Goal: Transaction & Acquisition: Purchase product/service

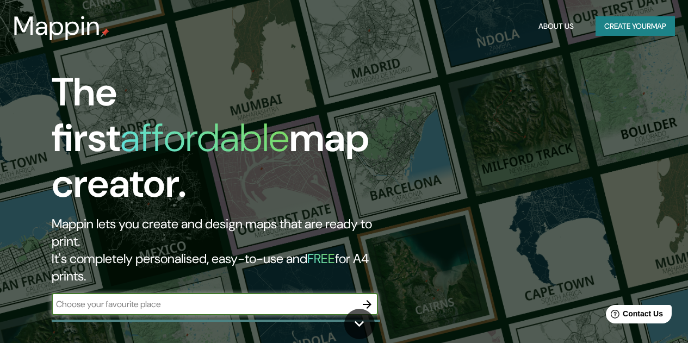
click at [210, 298] on input "text" at bounding box center [204, 304] width 305 height 13
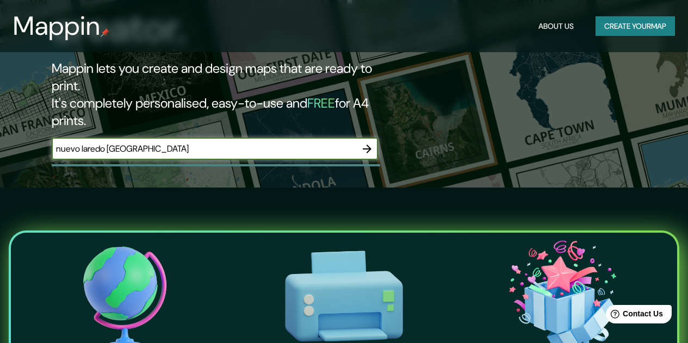
scroll to position [158, 0]
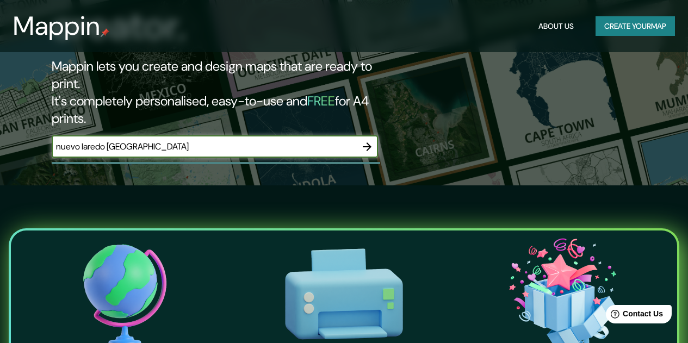
type input "nuevo laredo [GEOGRAPHIC_DATA]"
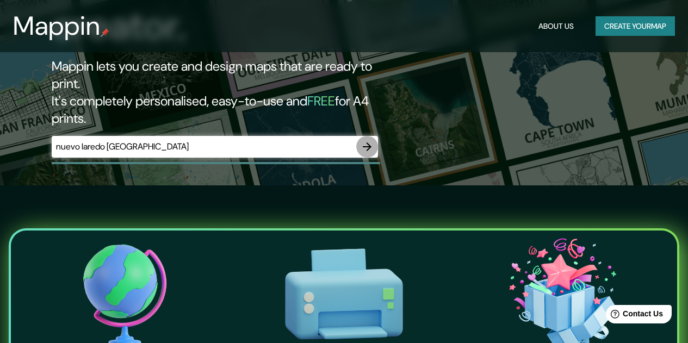
click at [364, 140] on icon "button" at bounding box center [367, 146] width 13 height 13
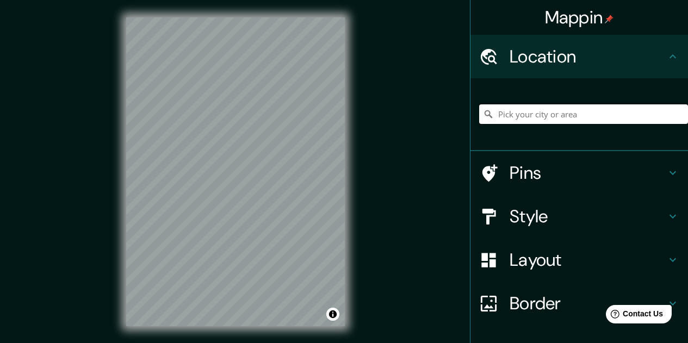
click at [518, 120] on input "Pick your city or area" at bounding box center [583, 114] width 209 height 20
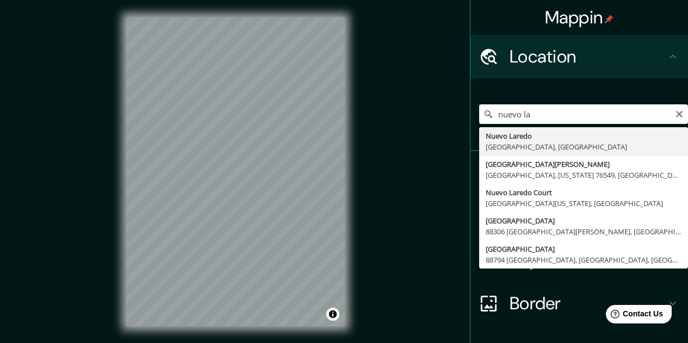
type input "[GEOGRAPHIC_DATA], [GEOGRAPHIC_DATA], [GEOGRAPHIC_DATA]"
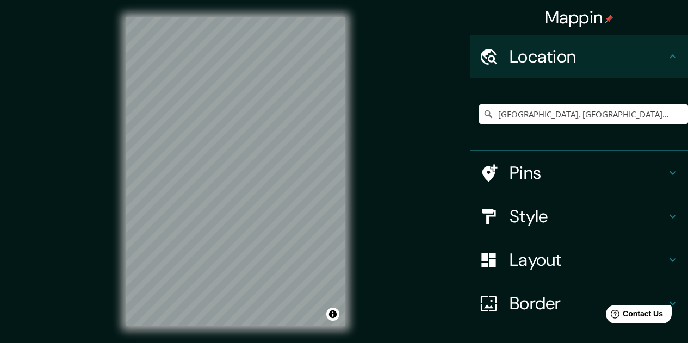
click at [542, 179] on h4 "Pins" at bounding box center [588, 173] width 157 height 22
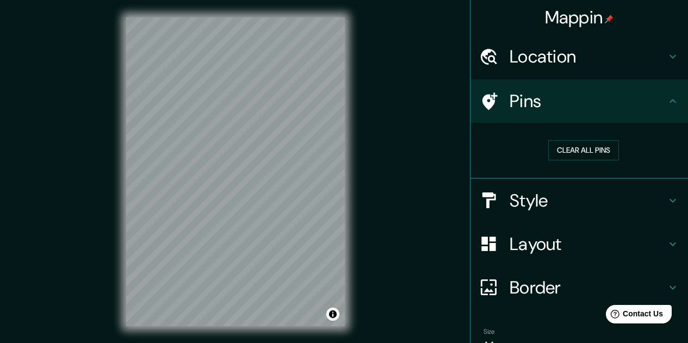
click at [540, 199] on h4 "Style" at bounding box center [588, 201] width 157 height 22
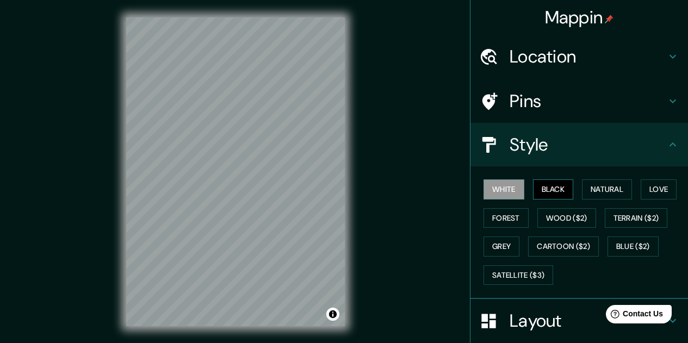
click at [542, 195] on button "Black" at bounding box center [553, 189] width 41 height 20
click at [618, 193] on button "Natural" at bounding box center [607, 189] width 50 height 20
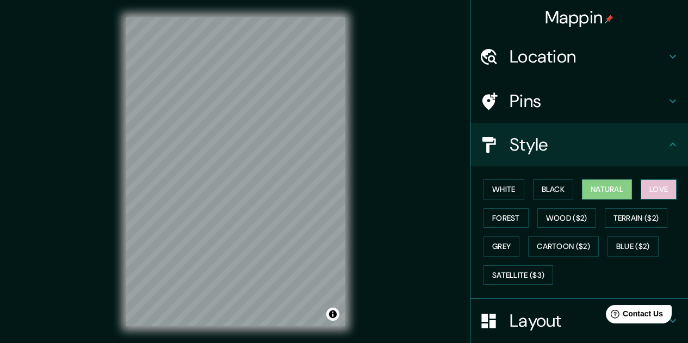
click at [656, 191] on button "Love" at bounding box center [659, 189] width 36 height 20
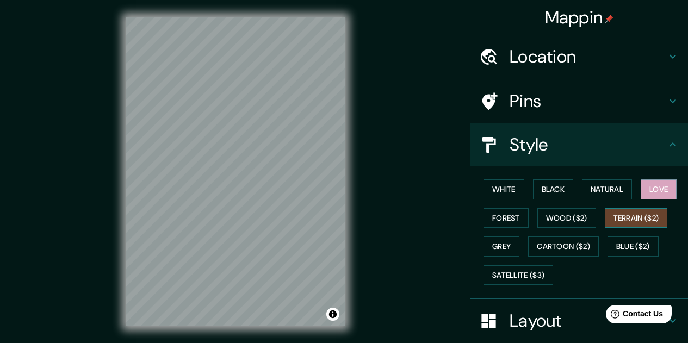
click at [636, 215] on button "Terrain ($2)" at bounding box center [636, 218] width 63 height 20
click at [575, 215] on button "Wood ($2)" at bounding box center [566, 218] width 59 height 20
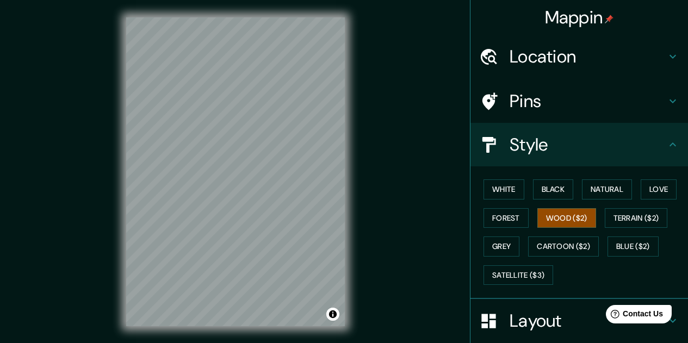
click at [524, 223] on div "White Black Natural Love Forest Wood ($2) Terrain ($2) Grey Cartoon ($2) Blue (…" at bounding box center [583, 232] width 209 height 114
click at [554, 197] on button "Black" at bounding box center [553, 189] width 41 height 20
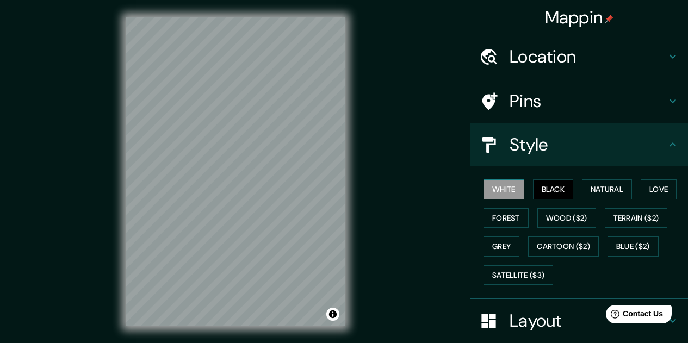
click at [483, 193] on button "White" at bounding box center [503, 189] width 41 height 20
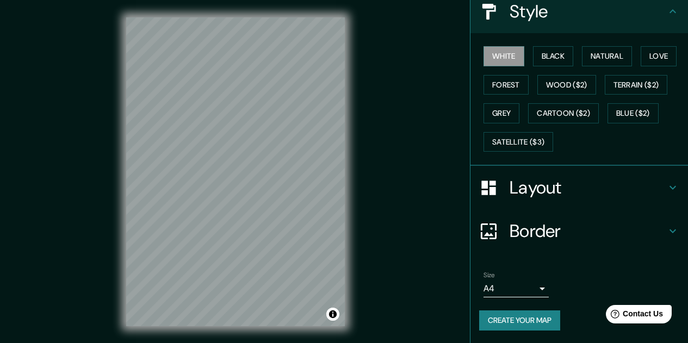
scroll to position [18, 0]
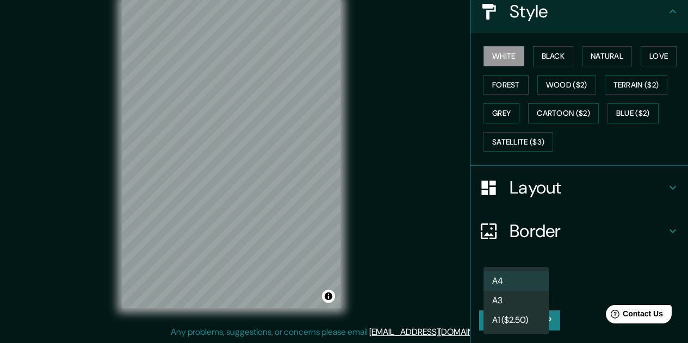
click at [535, 290] on body "Mappin Location [GEOGRAPHIC_DATA], [GEOGRAPHIC_DATA], [GEOGRAPHIC_DATA] Pins St…" at bounding box center [344, 153] width 688 height 343
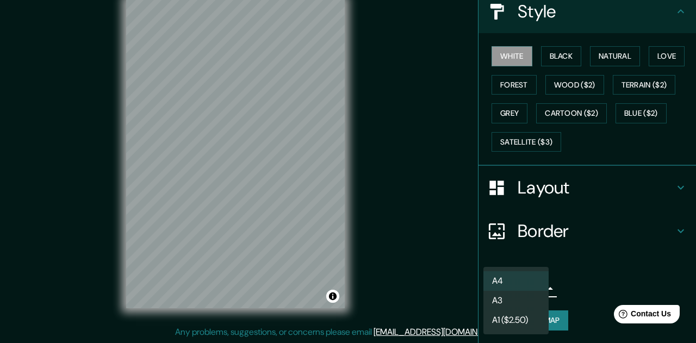
click at [587, 277] on div at bounding box center [348, 171] width 696 height 343
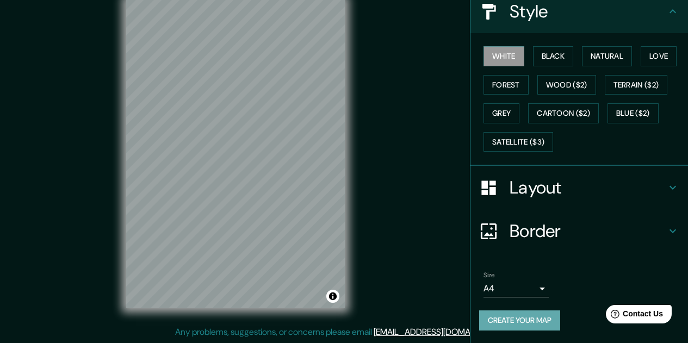
click at [511, 319] on button "Create your map" at bounding box center [519, 321] width 81 height 20
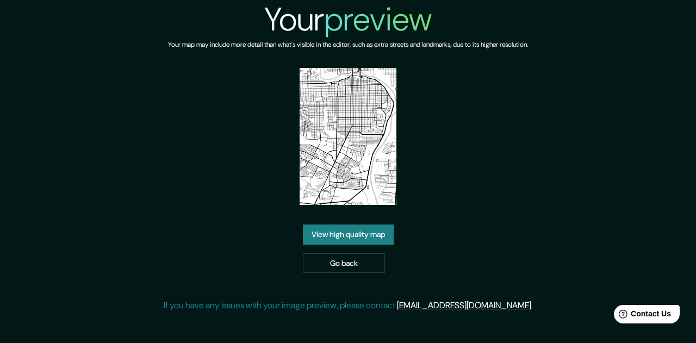
click at [381, 235] on link "View high quality map" at bounding box center [348, 235] width 91 height 20
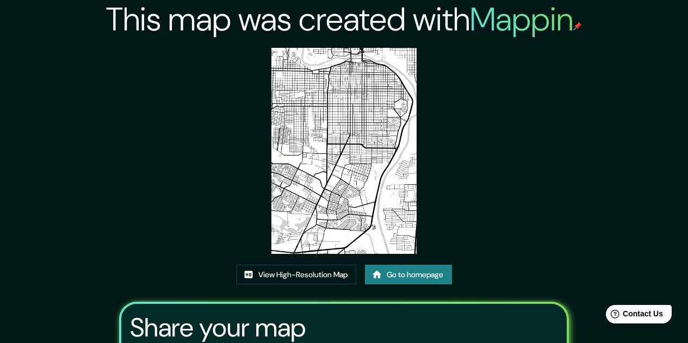
click at [358, 156] on img at bounding box center [344, 151] width 146 height 206
click at [327, 278] on link "View High-Resolution Map" at bounding box center [297, 275] width 120 height 20
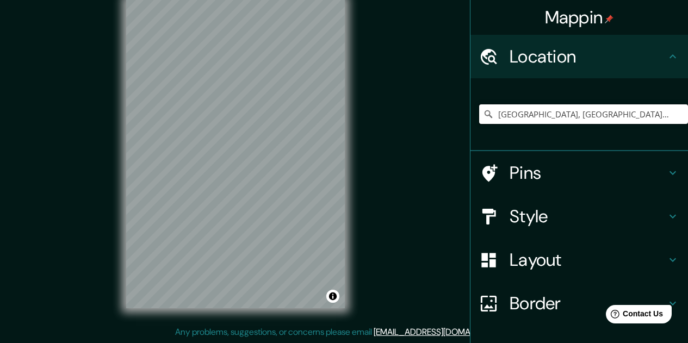
click at [551, 112] on input "[GEOGRAPHIC_DATA], [GEOGRAPHIC_DATA], [GEOGRAPHIC_DATA]" at bounding box center [583, 114] width 209 height 20
click at [649, 119] on input "[GEOGRAPHIC_DATA], [GEOGRAPHIC_DATA], [GEOGRAPHIC_DATA]" at bounding box center [583, 114] width 209 height 20
click at [631, 113] on input "[GEOGRAPHIC_DATA], [GEOGRAPHIC_DATA], [GEOGRAPHIC_DATA]" at bounding box center [583, 114] width 209 height 20
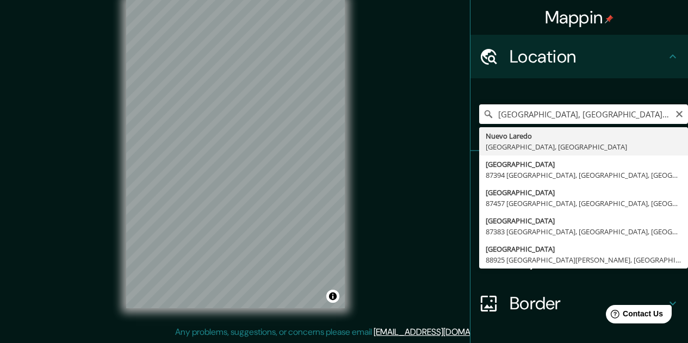
type input "[GEOGRAPHIC_DATA], [GEOGRAPHIC_DATA], [GEOGRAPHIC_DATA]"
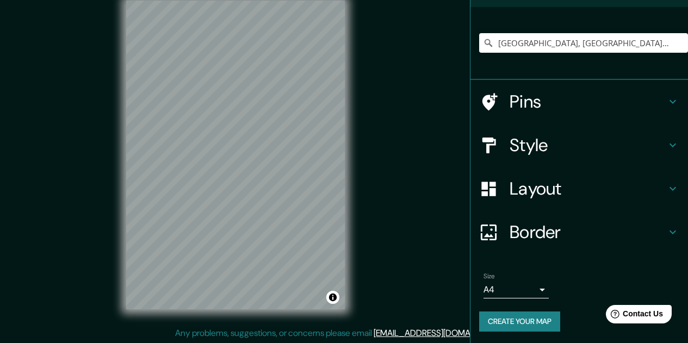
scroll to position [72, 0]
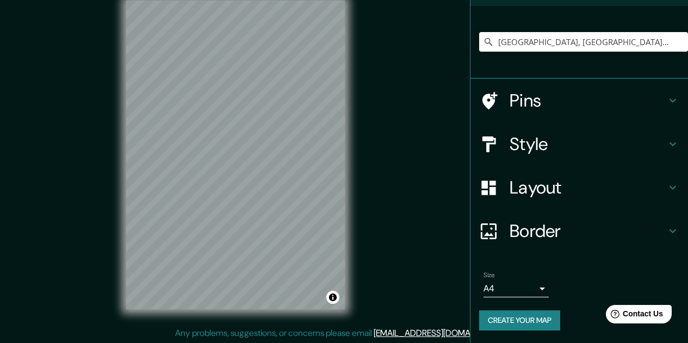
click at [506, 318] on button "Create your map" at bounding box center [519, 321] width 81 height 20
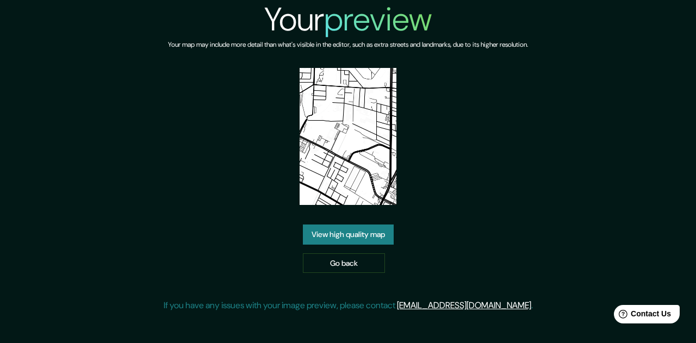
click at [349, 231] on link "View high quality map" at bounding box center [348, 235] width 91 height 20
